Goal: Transaction & Acquisition: Purchase product/service

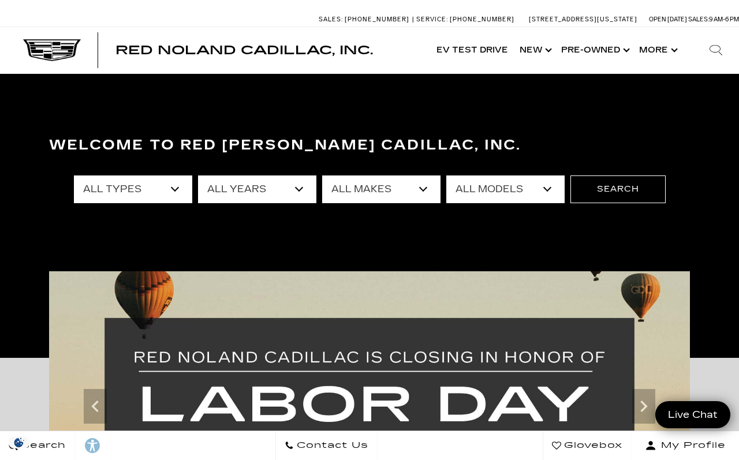
scroll to position [4, 0]
click at [417, 182] on select "All Makes Audi BMW Cadillac Chevrolet Dodge Ford GMC Honda Jeep Lexus Mercedes-…" at bounding box center [381, 189] width 118 height 28
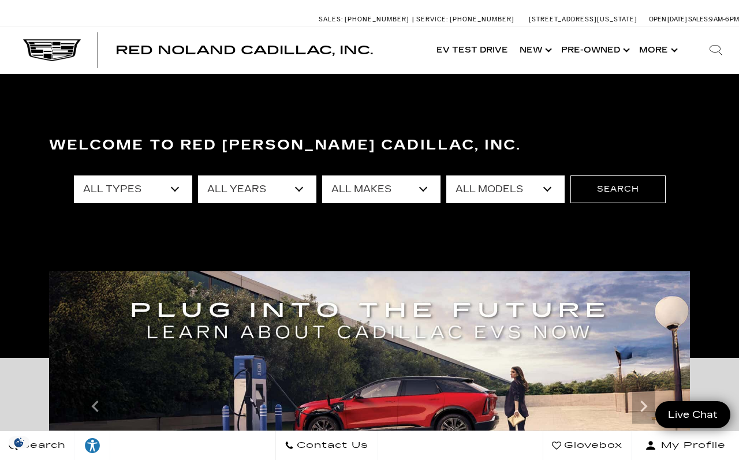
select select "Cadillac"
click at [548, 190] on select "All Models CT4 CT5 Escalade Escalade ESV ESCALADE IQ ESCALADE IQL LYRIQ OPTIQ V…" at bounding box center [505, 189] width 118 height 28
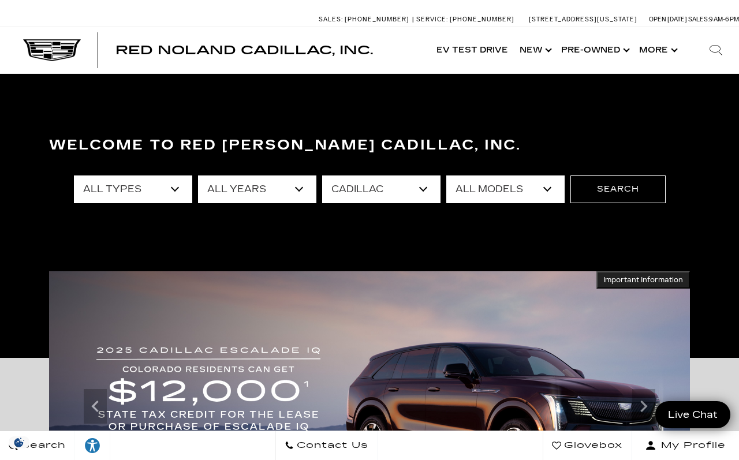
select select "XT6"
click at [647, 184] on button "Search" at bounding box center [617, 189] width 95 height 28
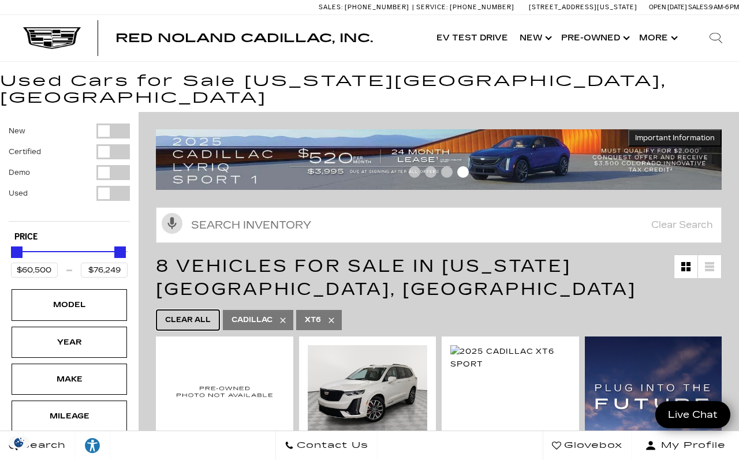
click at [180, 313] on span "Clear All" at bounding box center [188, 320] width 46 height 14
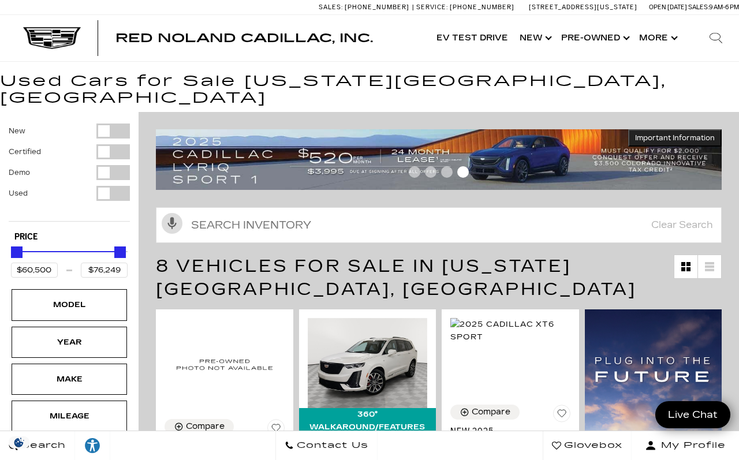
type input "$19,189"
type input "$195,000"
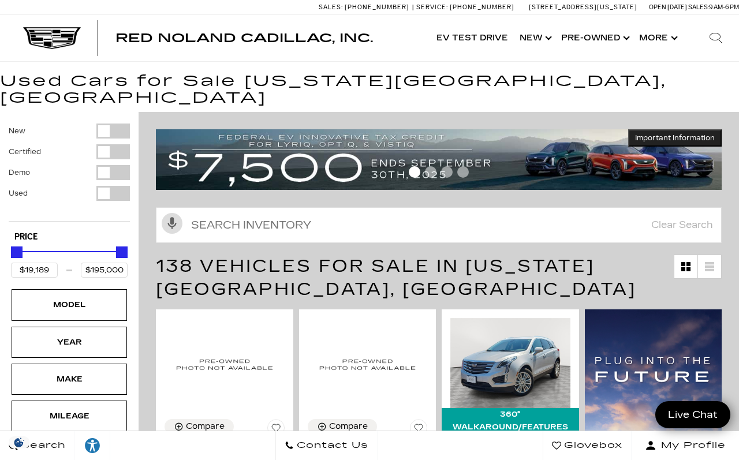
click at [609, 45] on link "Show Pre-Owned" at bounding box center [594, 38] width 78 height 46
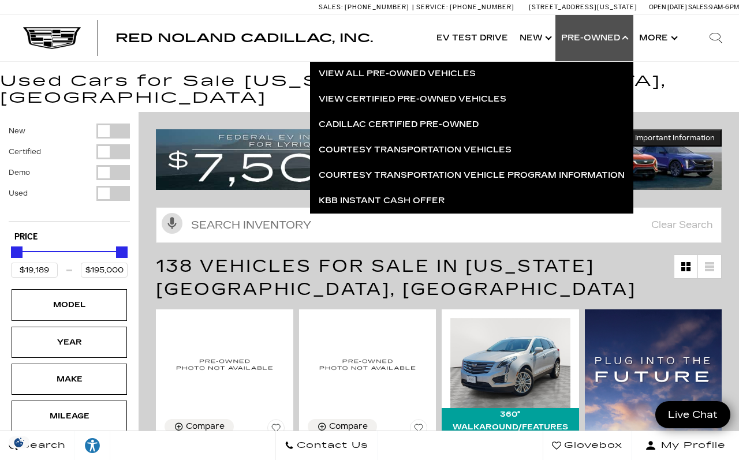
click at [465, 132] on link "Cadillac Certified Pre-Owned" at bounding box center [471, 124] width 323 height 25
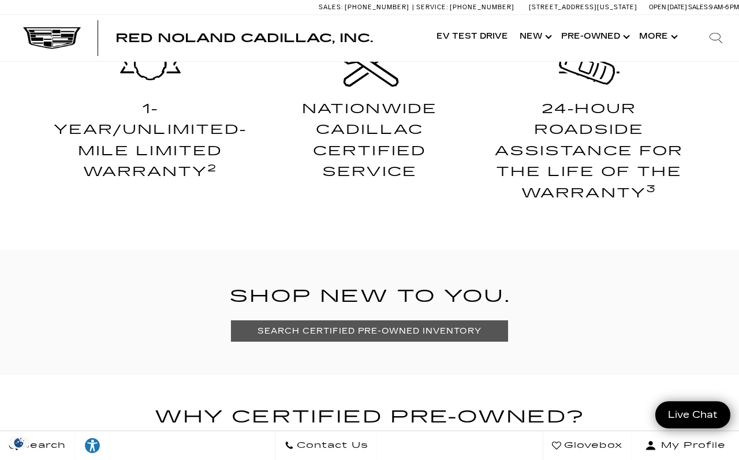
scroll to position [545, 0]
click at [269, 332] on link "SEARCH CERTIFIED PRE-OWNED INVENTORY" at bounding box center [369, 330] width 276 height 21
